Goal: Task Accomplishment & Management: Use online tool/utility

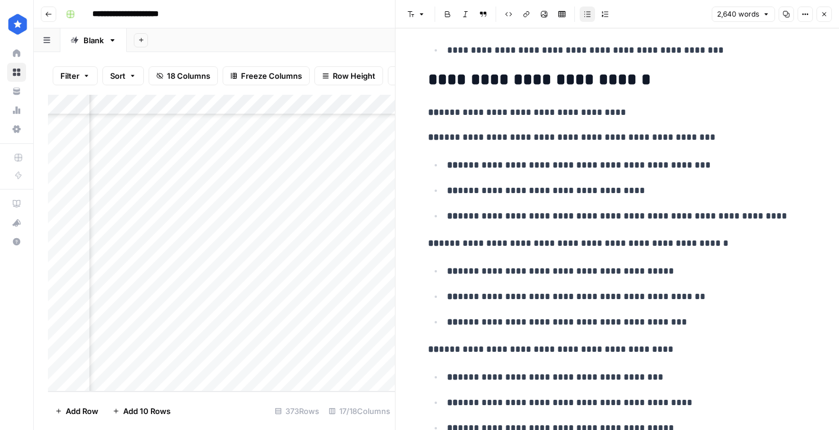
click at [822, 14] on icon "button" at bounding box center [824, 14] width 7 height 7
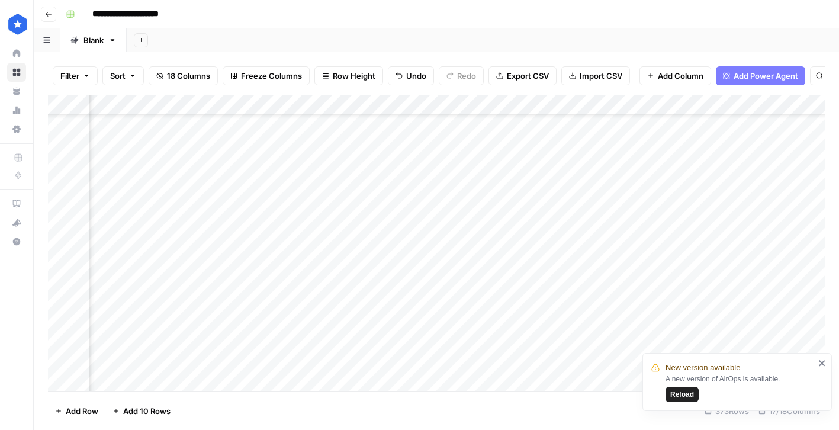
scroll to position [7254, 0]
click at [825, 362] on icon "close" at bounding box center [823, 362] width 8 height 9
click at [385, 374] on div "Add Column" at bounding box center [436, 243] width 777 height 297
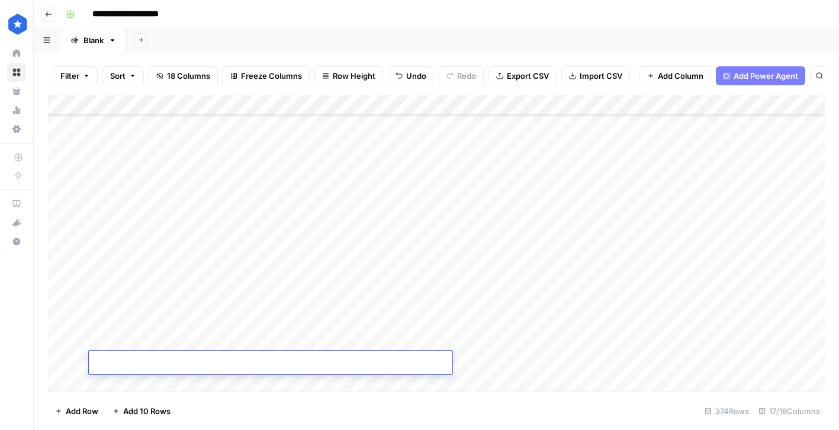
scroll to position [7274, 0]
click at [467, 381] on div "Add Column" at bounding box center [436, 243] width 777 height 297
click at [437, 381] on div "Add Column" at bounding box center [436, 243] width 777 height 297
click at [460, 381] on div "Add Column" at bounding box center [436, 243] width 777 height 297
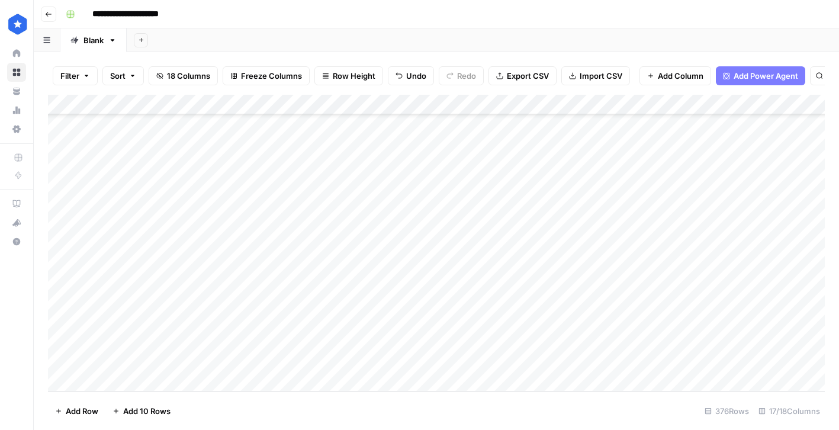
scroll to position [7335, 0]
click at [399, 382] on div "Add Column" at bounding box center [436, 243] width 777 height 297
click at [461, 381] on div "Add Column" at bounding box center [436, 243] width 777 height 297
click at [422, 383] on div "Add Column" at bounding box center [436, 243] width 777 height 297
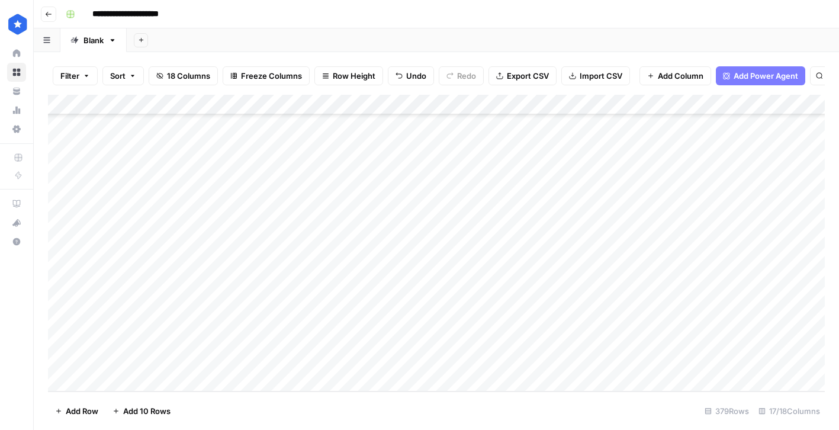
scroll to position [7395, 0]
click at [309, 244] on div "Add Column" at bounding box center [436, 243] width 777 height 297
click at [534, 216] on div "Add Column" at bounding box center [436, 243] width 777 height 297
drag, startPoint x: 558, startPoint y: 230, endPoint x: 543, endPoint y: 361, distance: 131.8
click at [543, 361] on div "Add Column" at bounding box center [436, 243] width 777 height 297
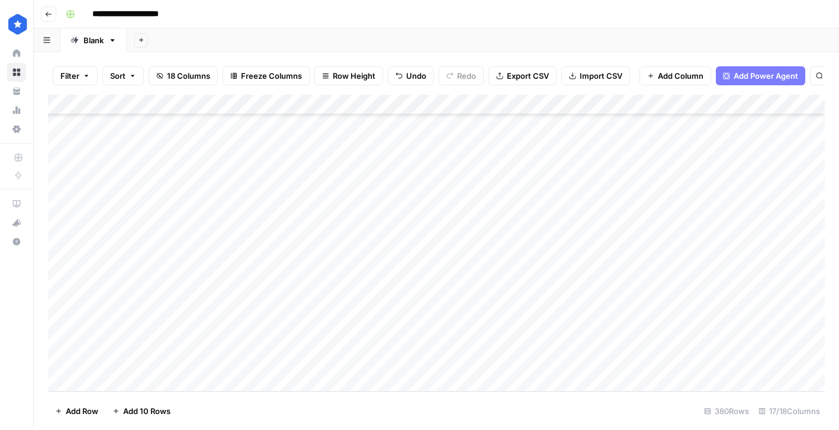
click at [578, 245] on div "Add Column" at bounding box center [436, 243] width 777 height 297
type textarea "**********"
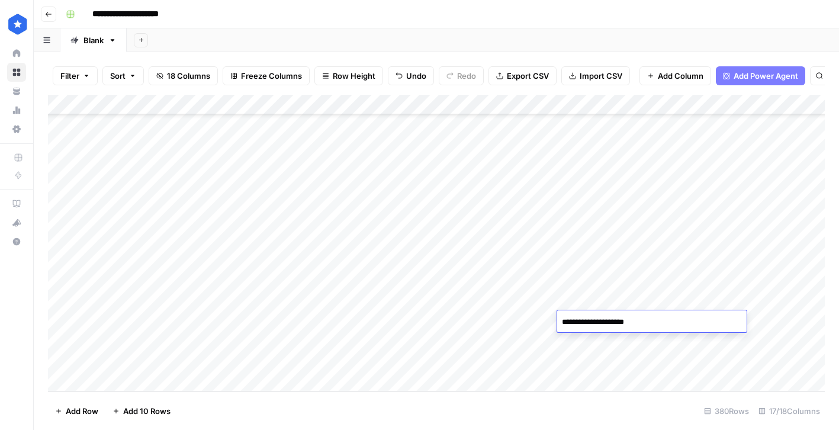
type textarea "**********"
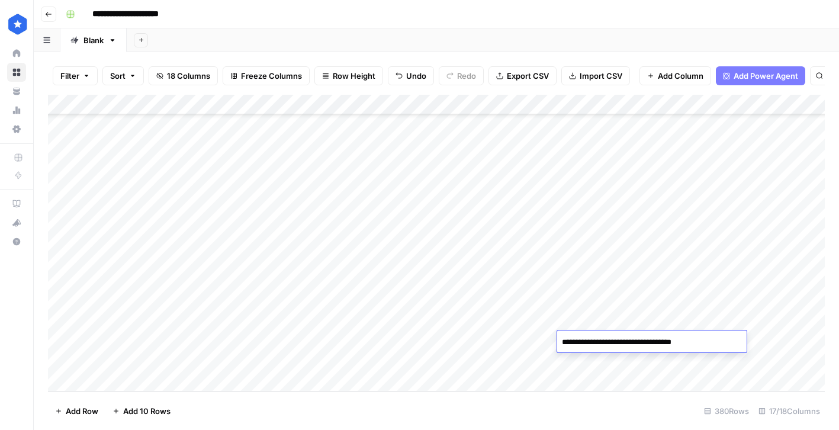
type textarea "**********"
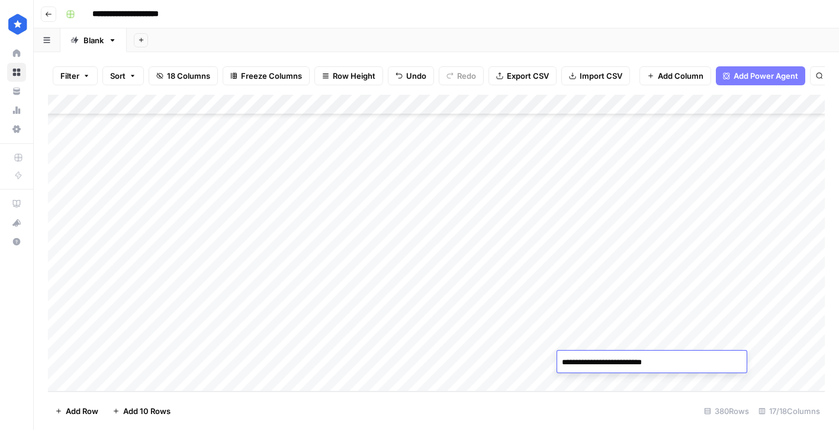
type textarea "**********"
click at [581, 241] on div "Add Column" at bounding box center [436, 243] width 777 height 297
click at [579, 260] on div "Add Column" at bounding box center [436, 243] width 777 height 297
click at [578, 280] on div "Add Column" at bounding box center [436, 243] width 777 height 297
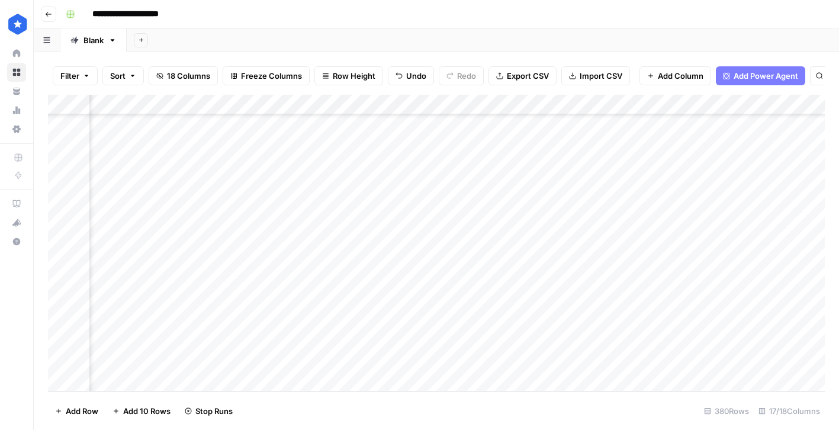
click at [576, 300] on div "Add Column" at bounding box center [436, 243] width 777 height 297
click at [581, 321] on div "Add Column" at bounding box center [436, 243] width 777 height 297
click at [579, 339] on div "Add Column" at bounding box center [436, 243] width 777 height 297
click at [576, 358] on div "Add Column" at bounding box center [436, 243] width 777 height 297
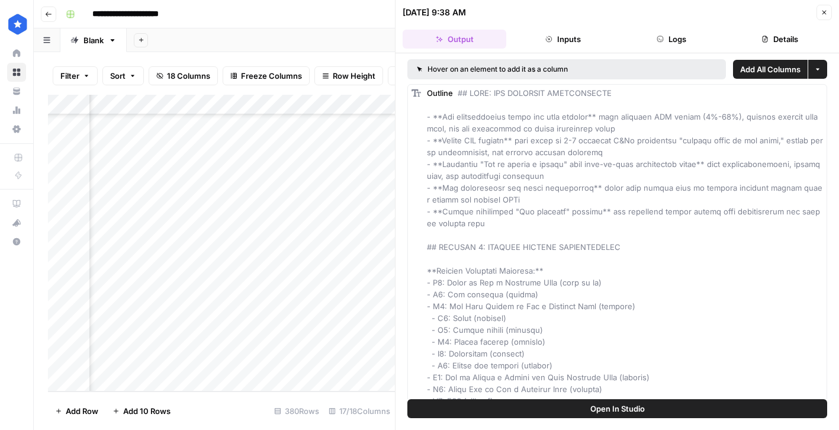
click at [824, 12] on icon "button" at bounding box center [825, 13] width 4 height 4
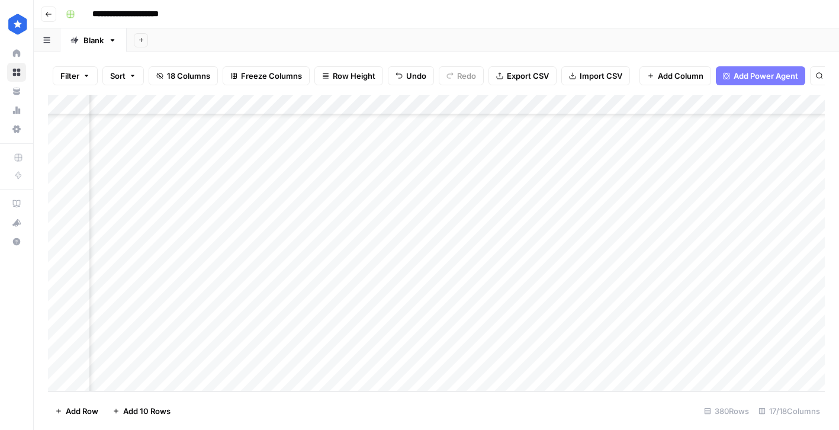
click at [432, 180] on div "Add Column" at bounding box center [436, 243] width 777 height 297
click at [755, 184] on div "Add Column" at bounding box center [436, 243] width 777 height 297
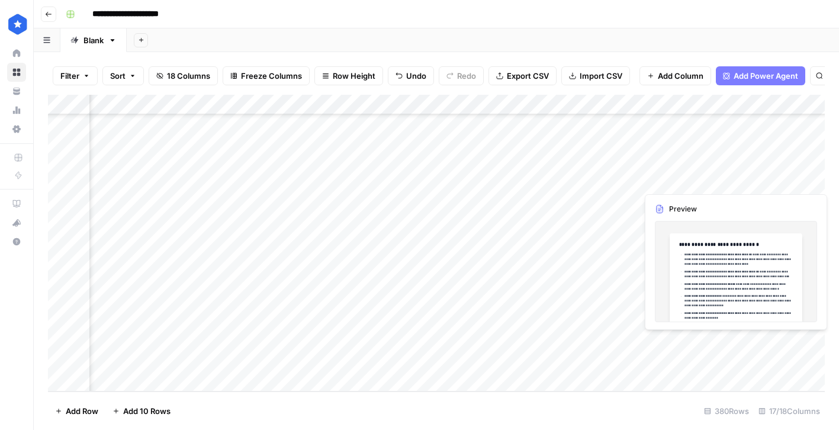
scroll to position [7395, 318]
click at [730, 179] on div "Add Column" at bounding box center [436, 243] width 777 height 297
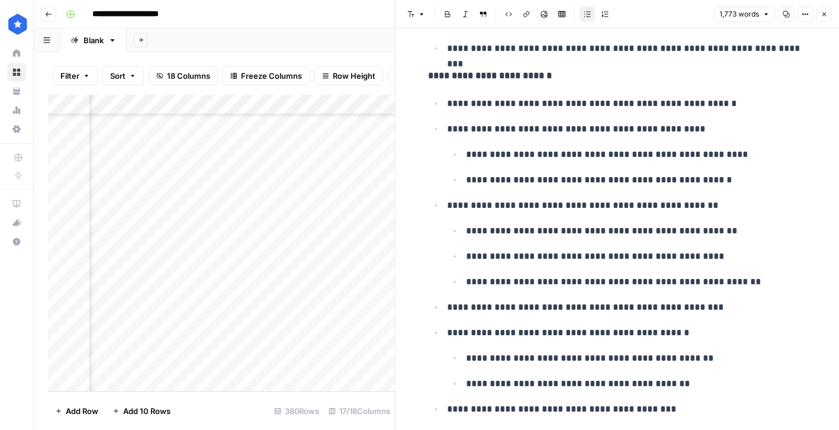
scroll to position [673, 0]
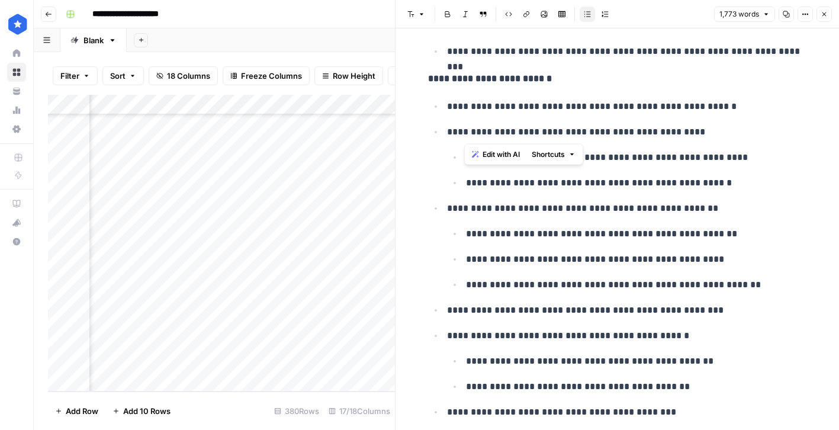
drag, startPoint x: 464, startPoint y: 131, endPoint x: 633, endPoint y: 130, distance: 168.8
click at [633, 130] on p "**********" at bounding box center [627, 131] width 360 height 15
click at [431, 227] on ul "**********" at bounding box center [617, 348] width 379 height 500
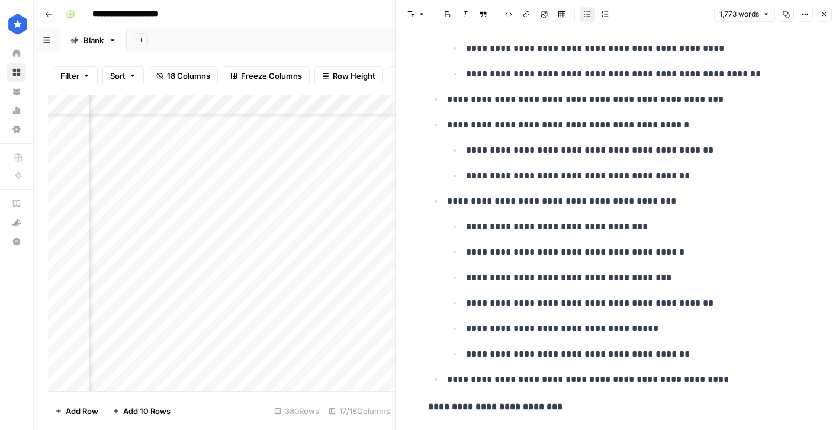
scroll to position [885, 0]
drag, startPoint x: 626, startPoint y: 251, endPoint x: 486, endPoint y: 254, distance: 139.8
click at [486, 254] on p "**********" at bounding box center [636, 251] width 341 height 15
copy p "**********"
click at [696, 278] on p "**********" at bounding box center [636, 277] width 341 height 15
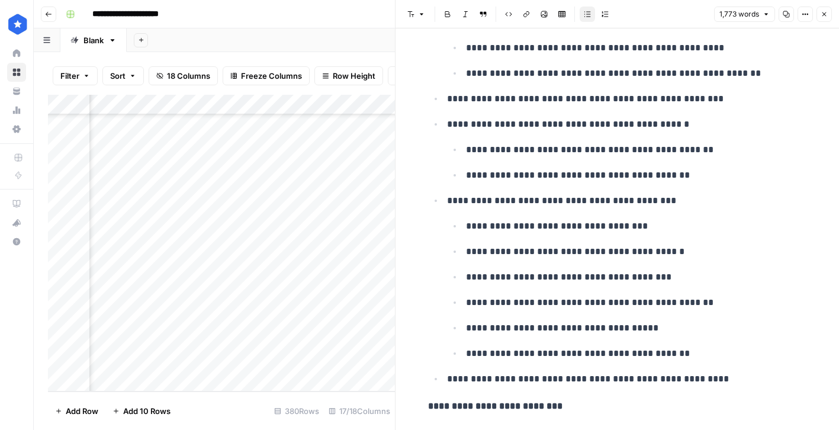
click at [825, 18] on button "Close" at bounding box center [824, 14] width 15 height 15
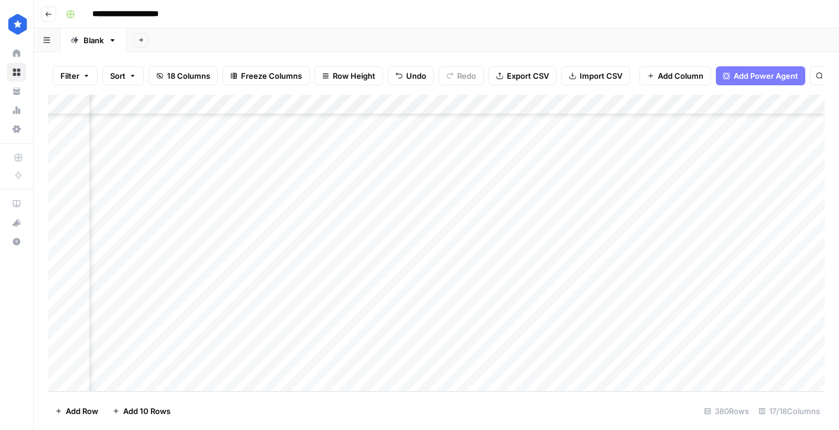
click at [341, 219] on div "Add Column" at bounding box center [436, 243] width 777 height 297
click at [345, 245] on div "Add Column" at bounding box center [436, 243] width 777 height 297
click at [688, 243] on div "Add Column" at bounding box center [436, 243] width 777 height 297
click at [734, 240] on div "Add Column" at bounding box center [436, 243] width 777 height 297
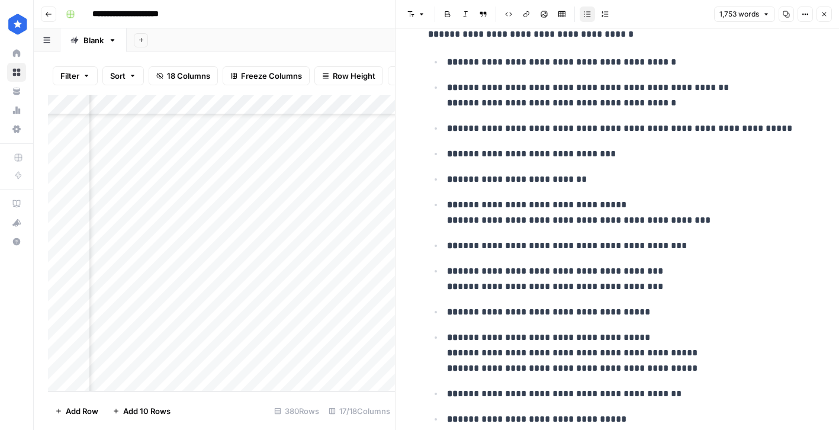
scroll to position [1164, 0]
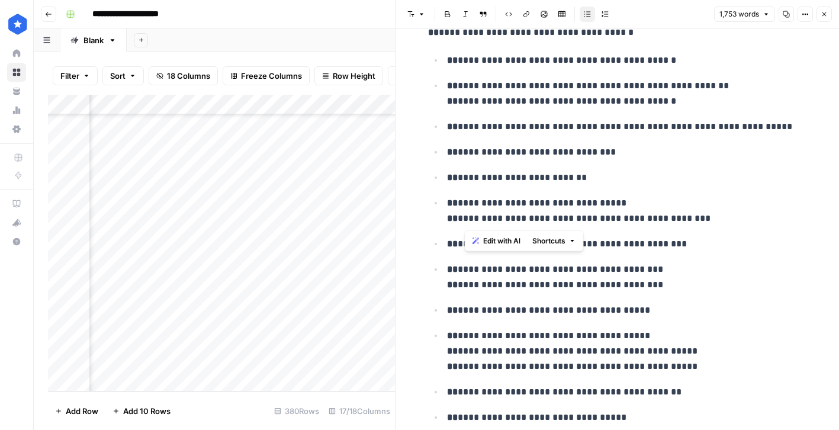
drag, startPoint x: 626, startPoint y: 219, endPoint x: 647, endPoint y: 218, distance: 21.3
click at [647, 218] on p "**********" at bounding box center [627, 210] width 360 height 31
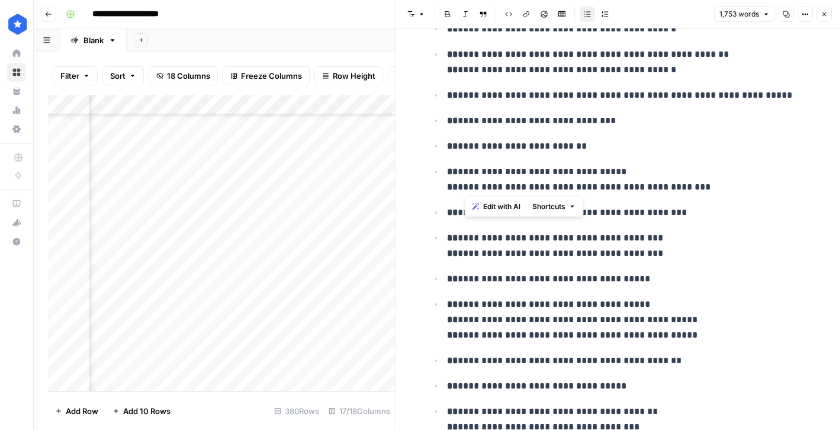
scroll to position [1198, 0]
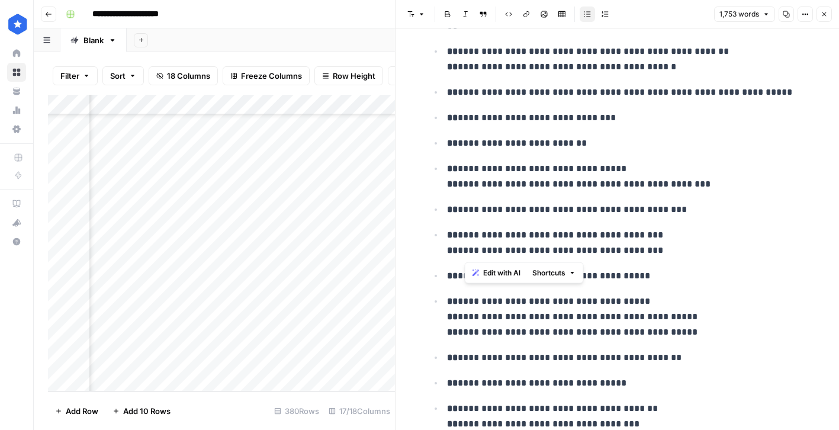
drag, startPoint x: 466, startPoint y: 252, endPoint x: 589, endPoint y: 251, distance: 123.8
click at [589, 251] on p "**********" at bounding box center [627, 242] width 360 height 31
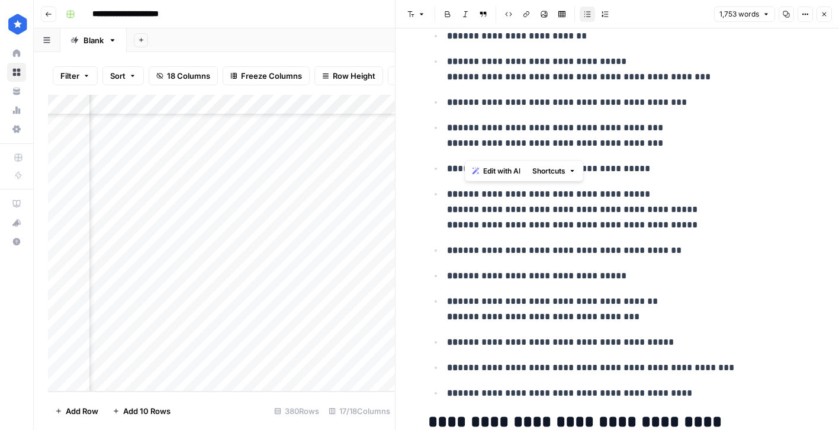
scroll to position [1323, 0]
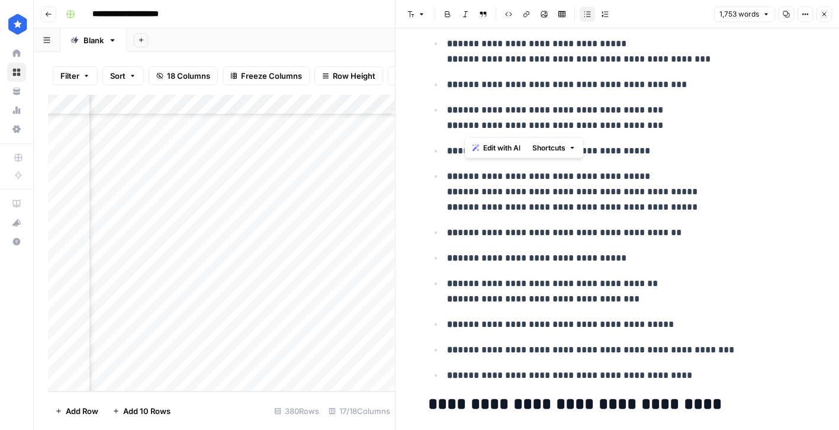
click at [826, 12] on icon "button" at bounding box center [824, 14] width 7 height 7
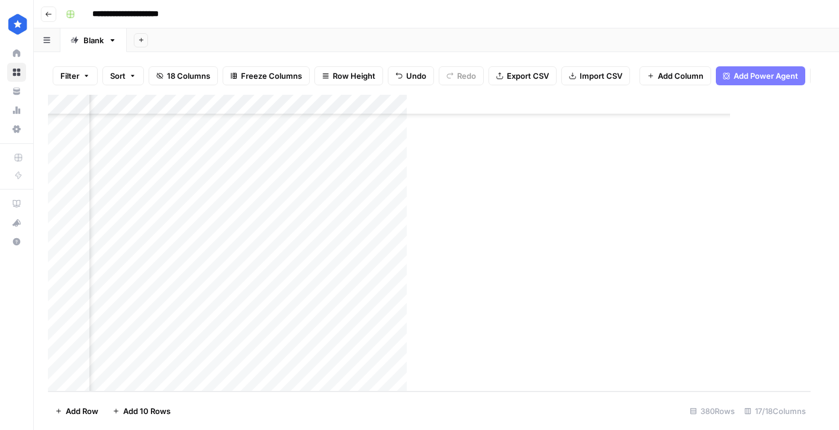
click at [370, 262] on div "Add Column" at bounding box center [429, 243] width 763 height 297
click at [649, 264] on div "Add Column" at bounding box center [436, 243] width 777 height 297
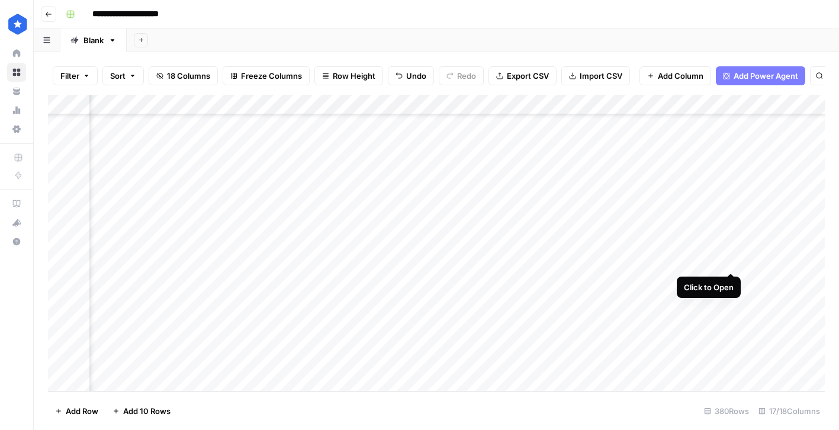
click at [731, 261] on div "Add Column" at bounding box center [436, 243] width 777 height 297
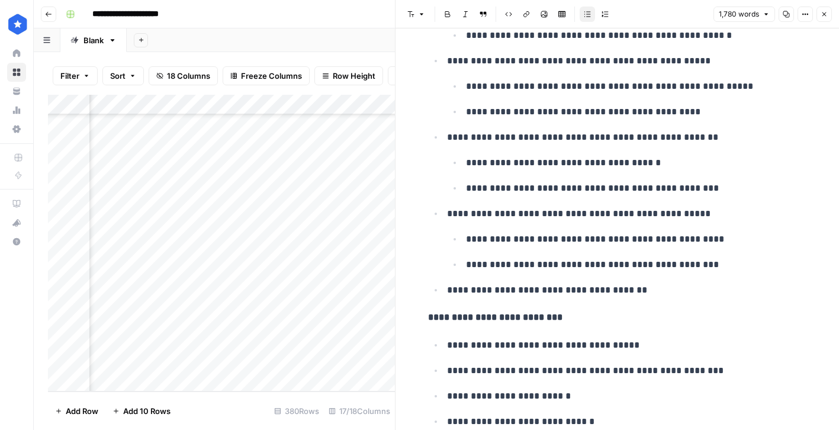
scroll to position [1337, 0]
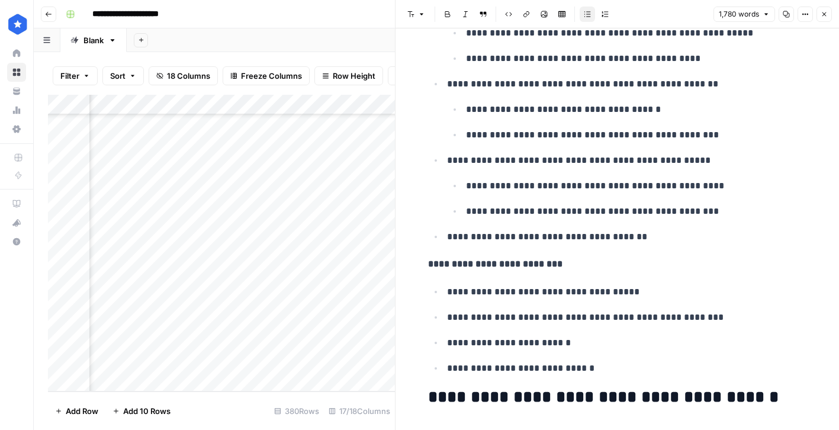
drag, startPoint x: 826, startPoint y: 16, endPoint x: 712, endPoint y: 147, distance: 174.2
click at [826, 16] on icon "button" at bounding box center [824, 14] width 7 height 7
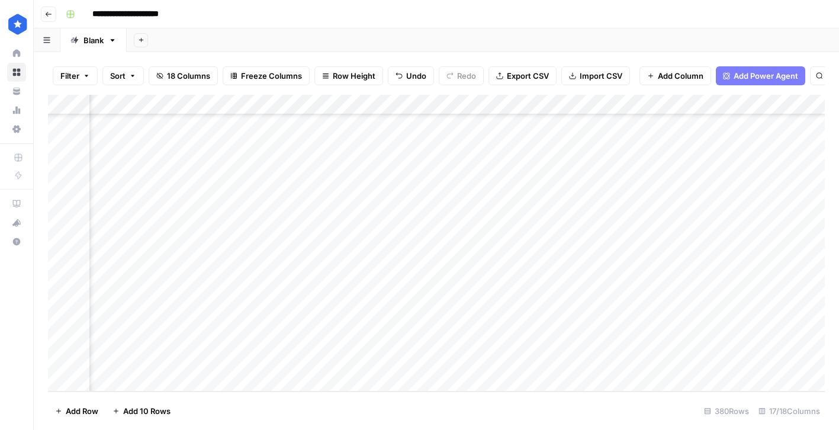
click at [371, 283] on div "Add Column" at bounding box center [436, 243] width 777 height 297
click at [660, 280] on div "Add Column" at bounding box center [436, 243] width 777 height 297
click at [726, 280] on div "Add Column" at bounding box center [436, 243] width 777 height 297
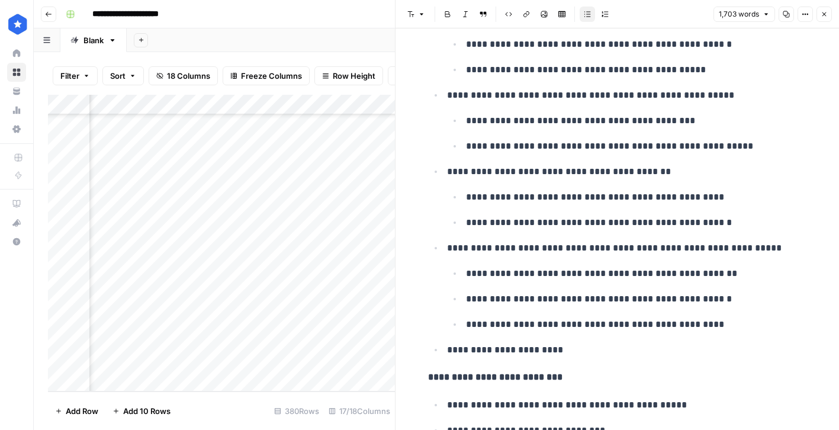
scroll to position [1003, 0]
